Goal: Task Accomplishment & Management: Manage account settings

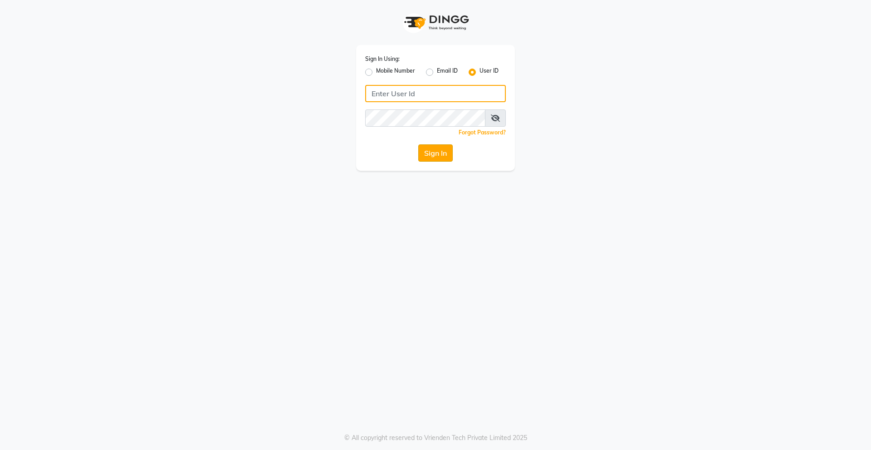
type input "derma@123"
click at [434, 146] on button "Sign In" at bounding box center [435, 152] width 34 height 17
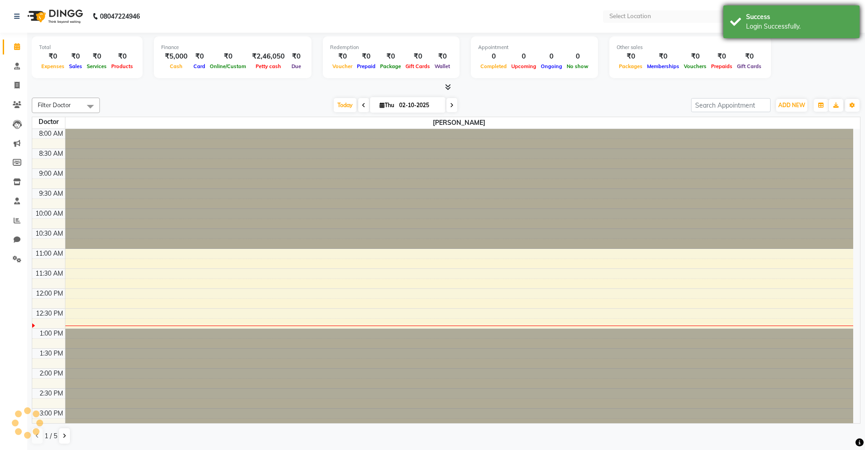
select select "en"
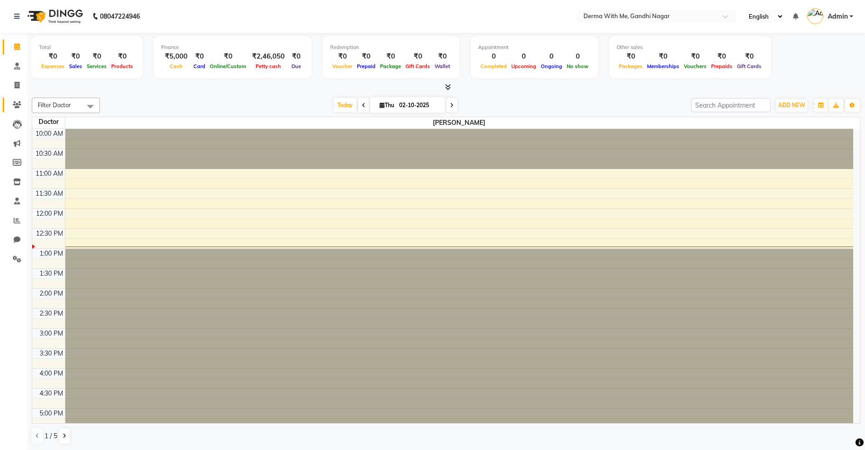
click at [18, 103] on icon at bounding box center [17, 104] width 9 height 7
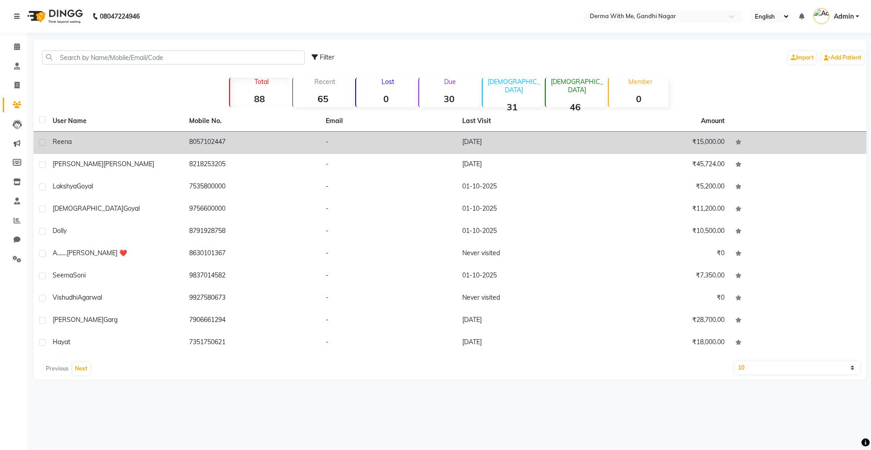
click at [212, 141] on td "8057102447" at bounding box center [252, 143] width 137 height 22
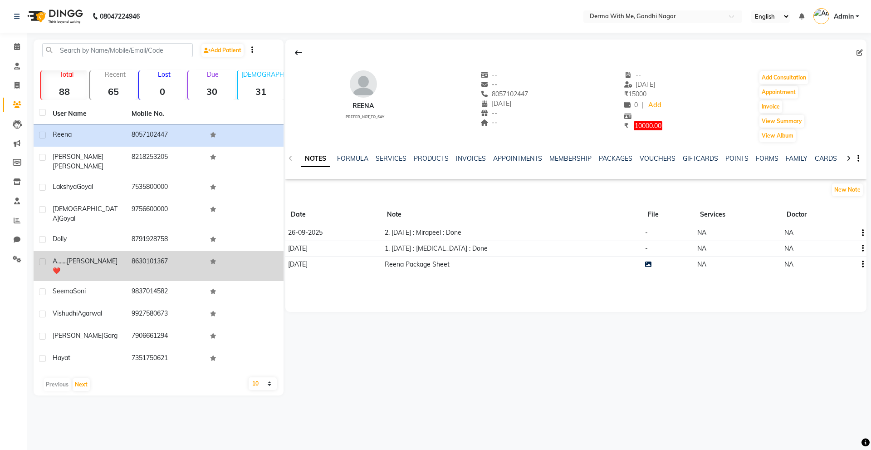
click at [60, 251] on td "A....... [PERSON_NAME] ❤️" at bounding box center [86, 266] width 79 height 30
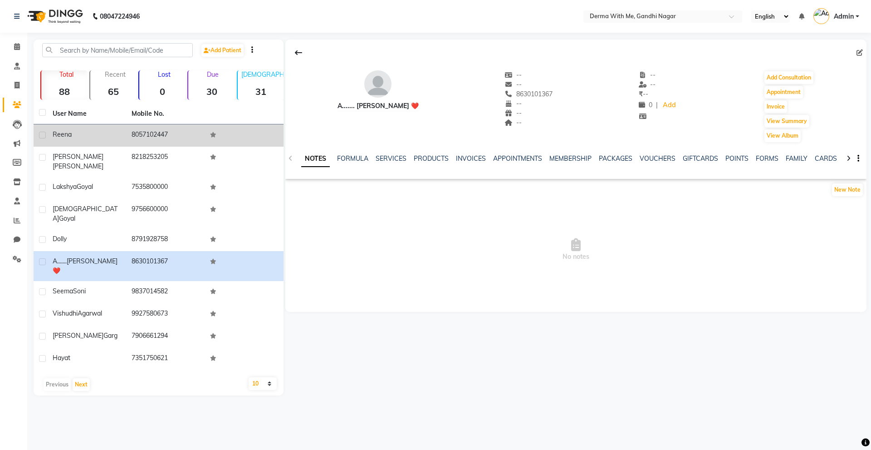
click at [74, 136] on div "Reena" at bounding box center [87, 135] width 68 height 10
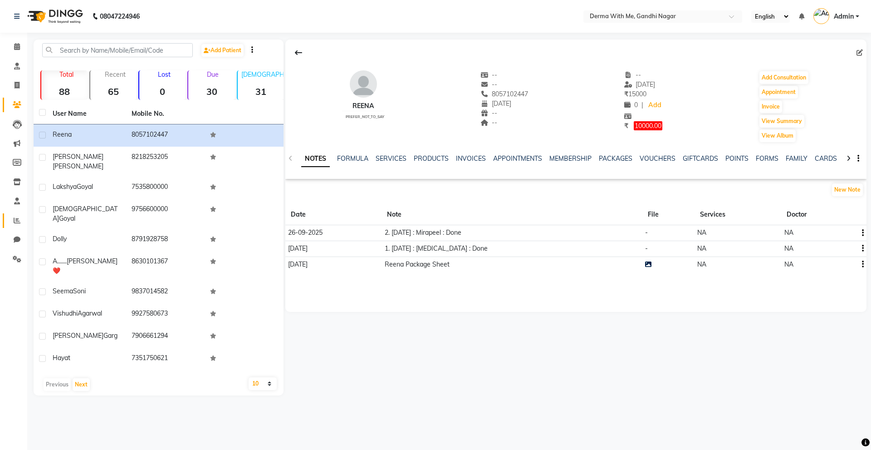
click at [18, 217] on icon at bounding box center [17, 220] width 7 height 7
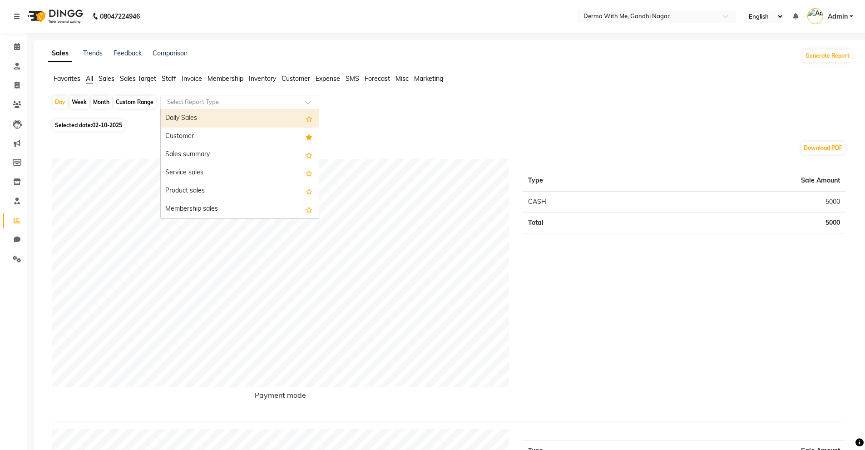
click at [256, 101] on input "text" at bounding box center [230, 102] width 131 height 9
click at [212, 115] on div "Daily Sales" at bounding box center [240, 118] width 158 height 18
select select "full_report"
select select "pdf"
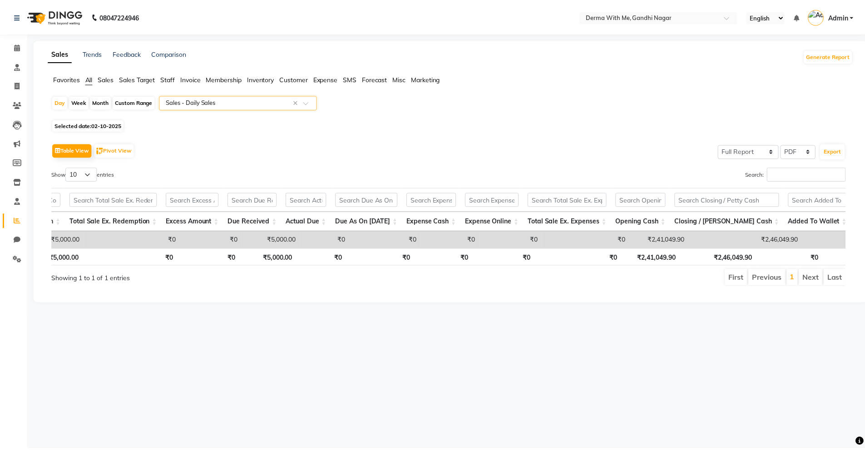
scroll to position [0, 556]
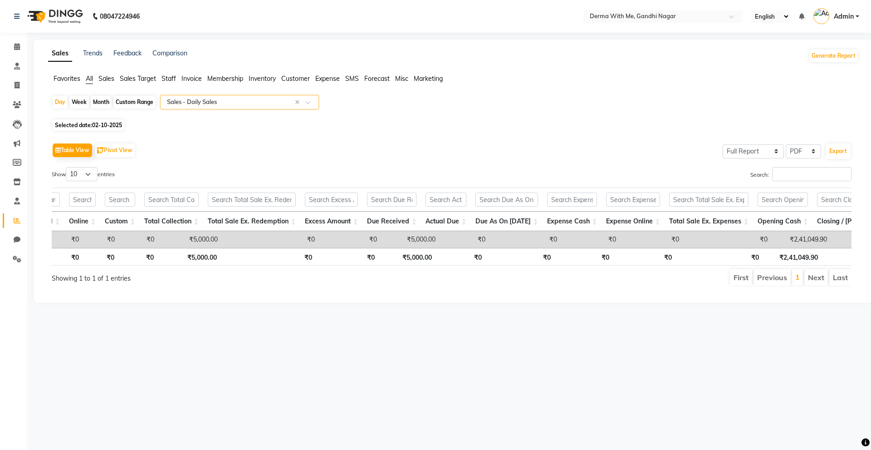
click at [605, 155] on div "Table View Pivot View Select Full Report Filtered Report Select CSV PDF Export" at bounding box center [452, 150] width 800 height 19
click at [15, 40] on link "Calendar" at bounding box center [14, 46] width 22 height 15
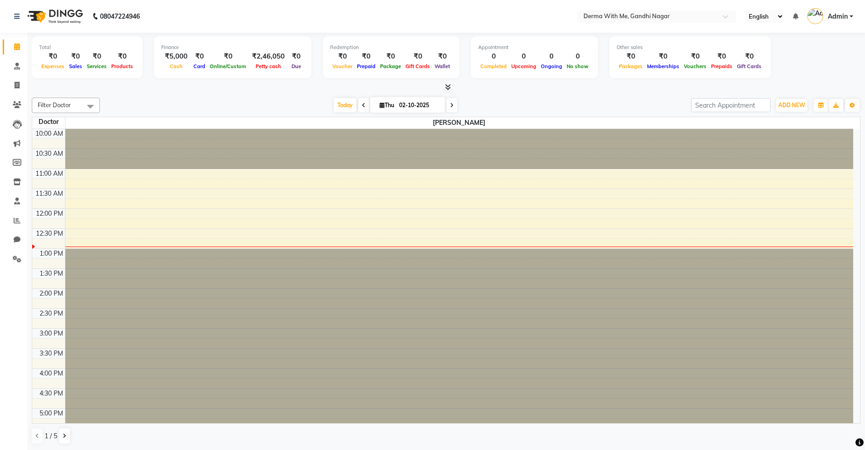
click at [305, 99] on div "Today Thu 02-10-2025" at bounding box center [395, 105] width 582 height 14
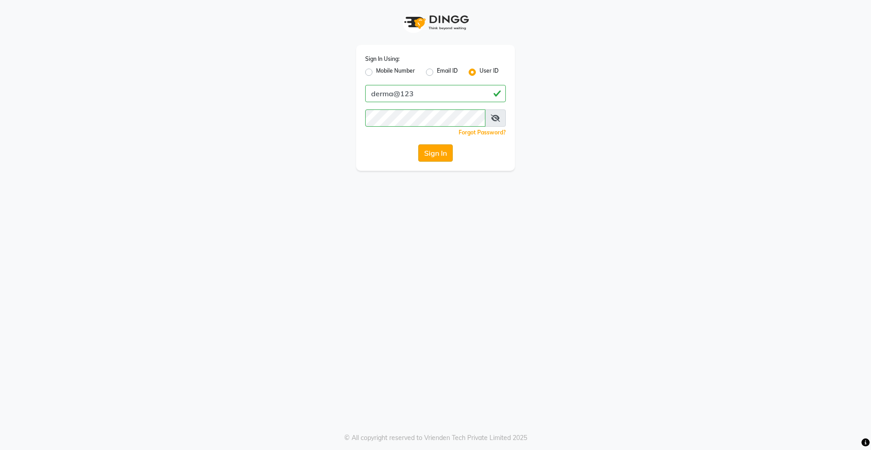
click at [434, 157] on button "Sign In" at bounding box center [435, 152] width 34 height 17
